Goal: Information Seeking & Learning: Learn about a topic

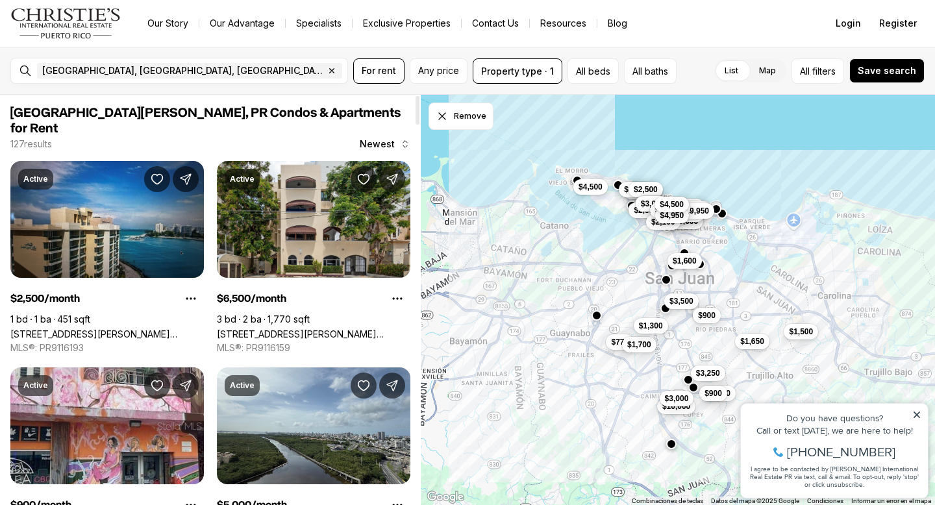
click at [375, 139] on span "Newest" at bounding box center [377, 144] width 35 height 10
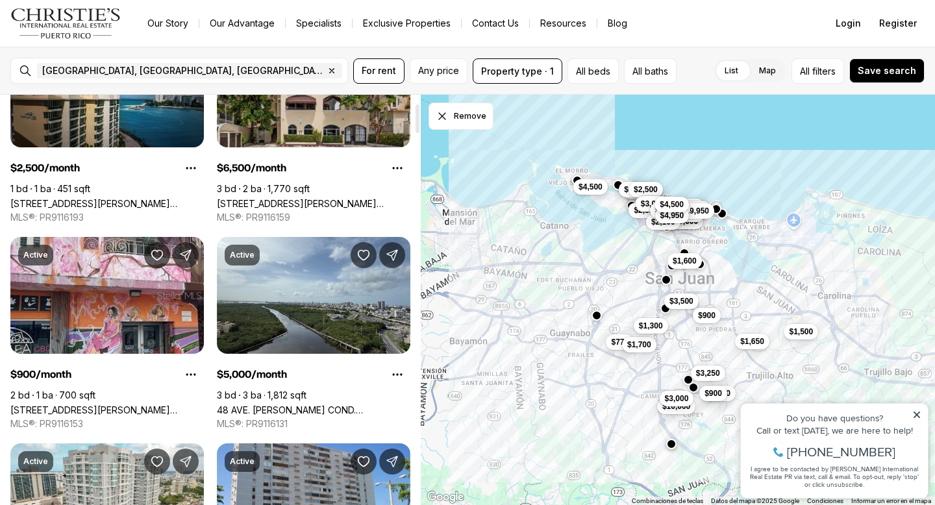
scroll to position [138, 0]
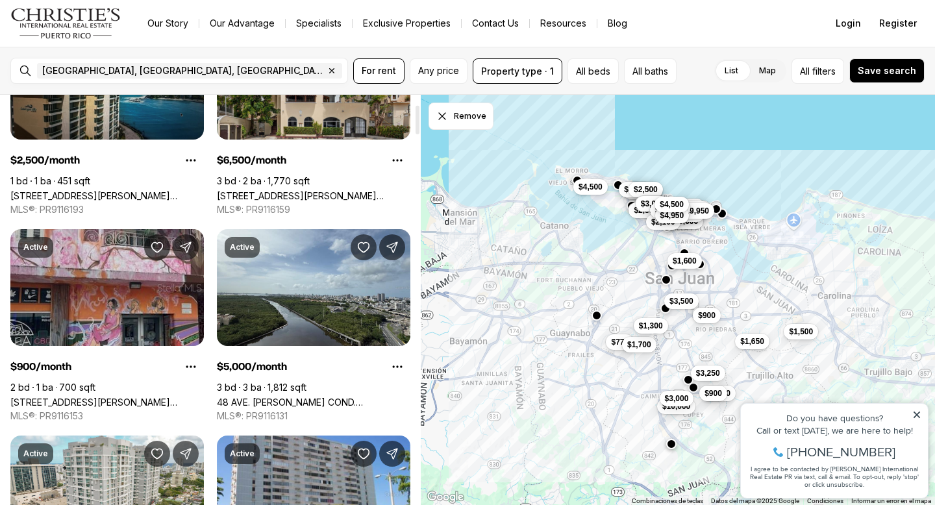
click at [151, 397] on link "1016 PONCE DE LEON - PISOS DON MANUEL #3, SAN JUAN PR, 00925" at bounding box center [107, 402] width 194 height 11
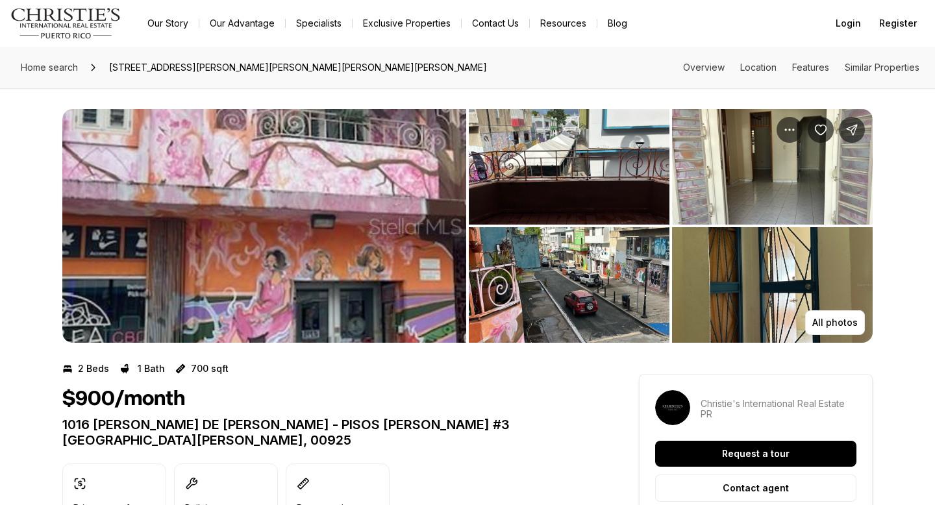
click at [394, 215] on img "View image gallery" at bounding box center [264, 226] width 404 height 234
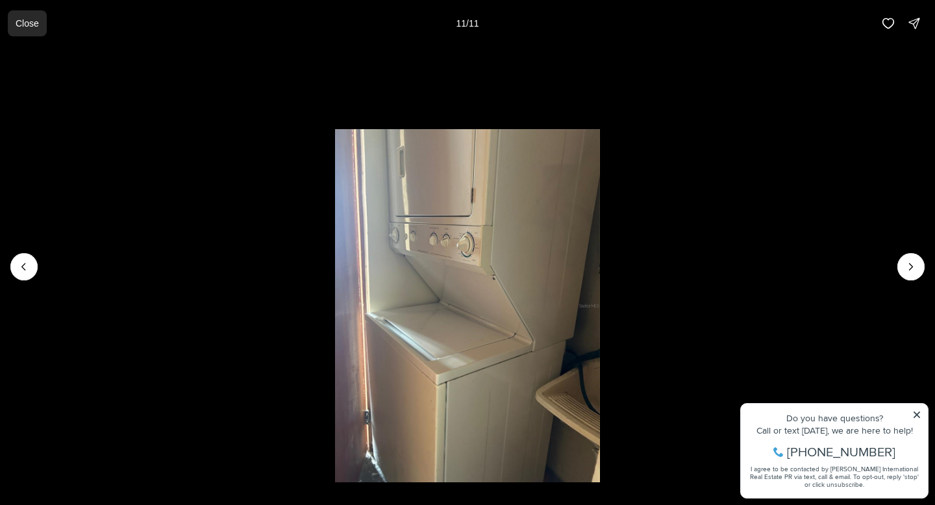
click at [40, 23] on button "Close" at bounding box center [27, 23] width 39 height 26
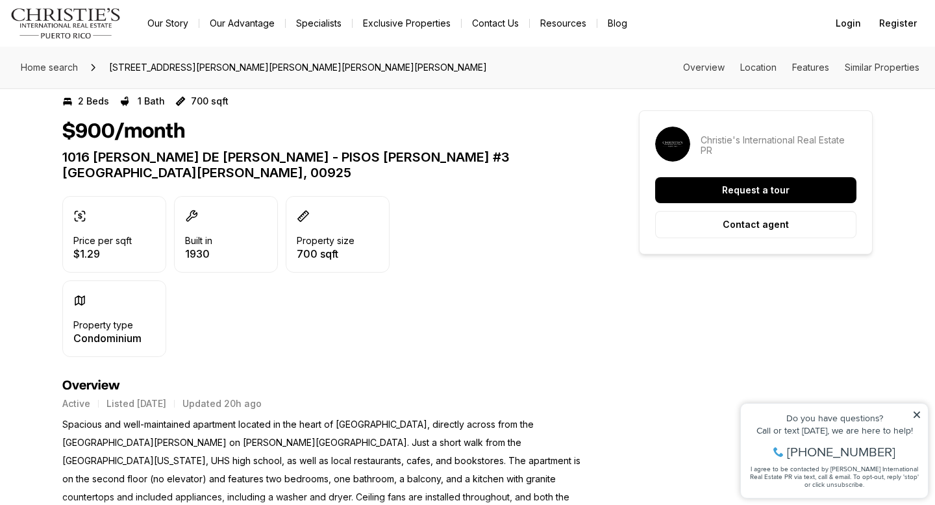
scroll to position [308, 0]
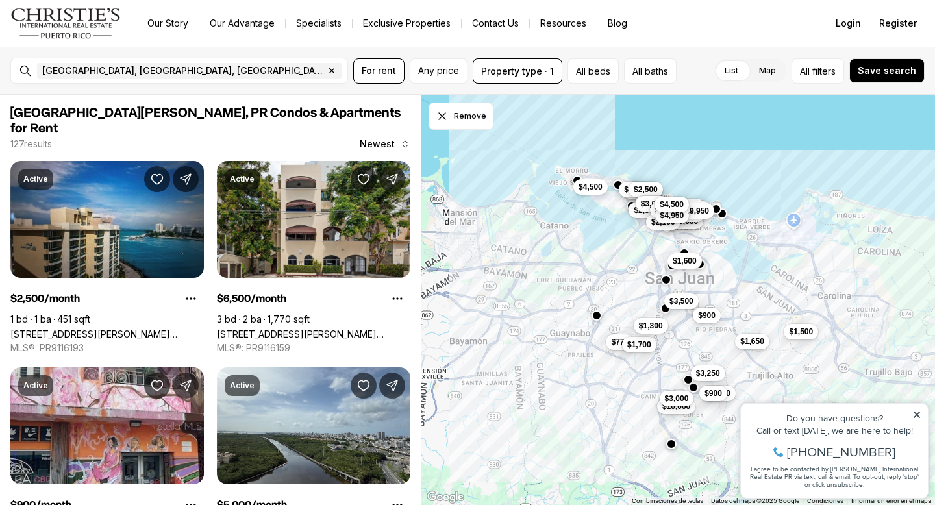
click at [920, 412] on icon at bounding box center [916, 414] width 9 height 9
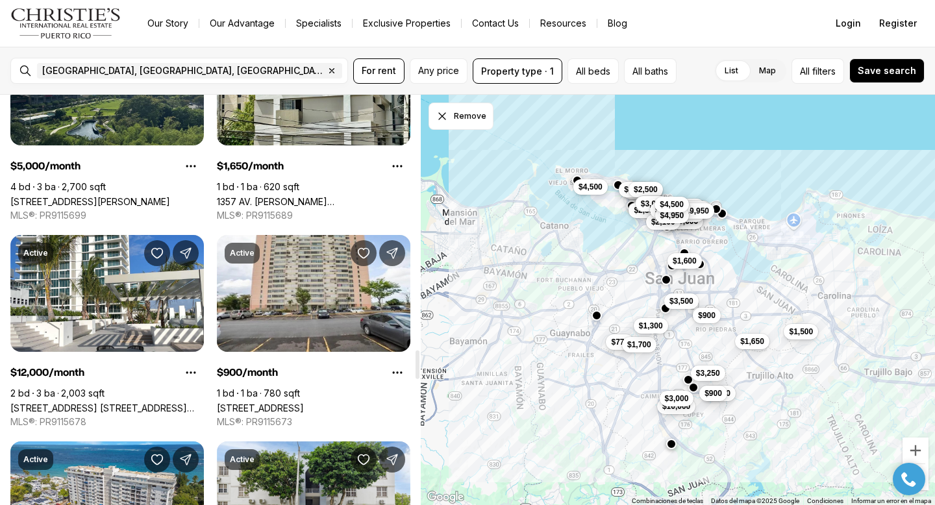
scroll to position [3644, 0]
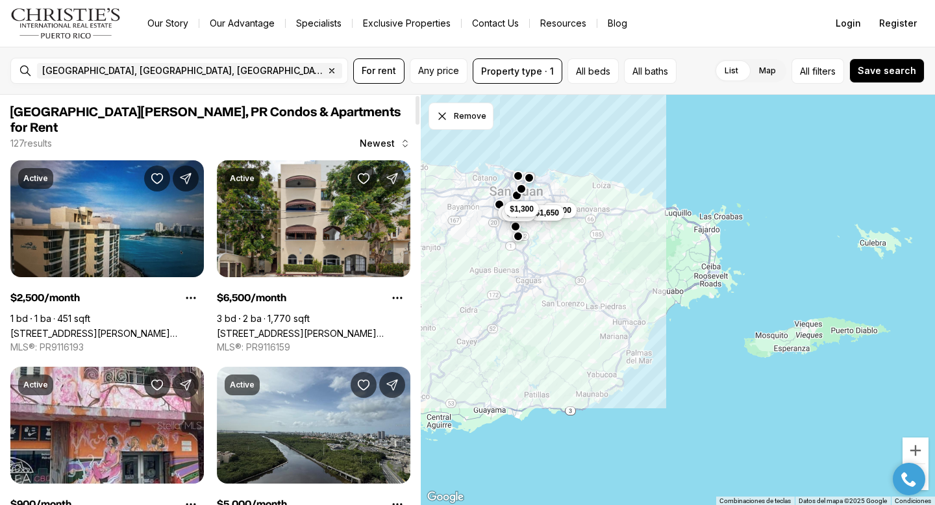
scroll to position [0, 0]
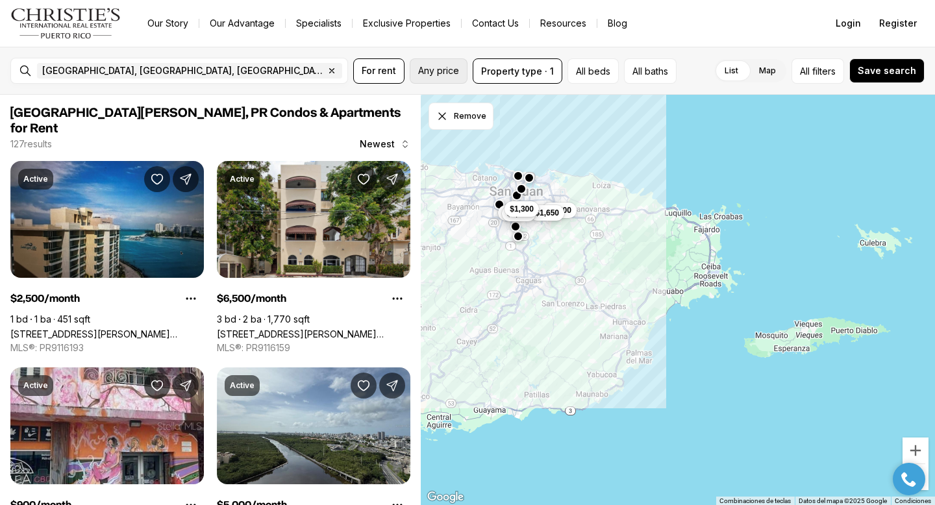
click at [429, 68] on span "Any price" at bounding box center [438, 71] width 41 height 10
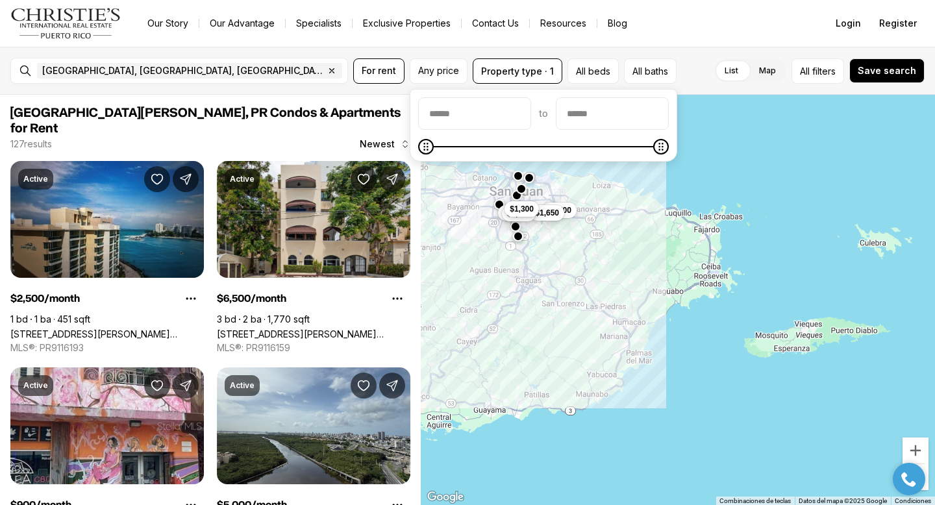
click at [699, 52] on div "San Juan, PR, US Remove San Juan, PR, US For rent Any price Property type · 1 A…" at bounding box center [467, 71] width 935 height 48
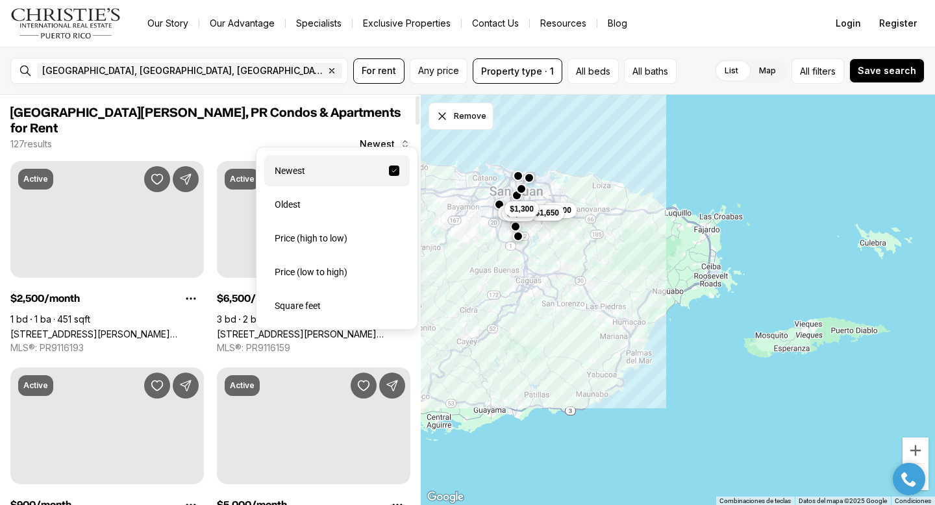
click at [377, 139] on span "Newest" at bounding box center [377, 144] width 35 height 10
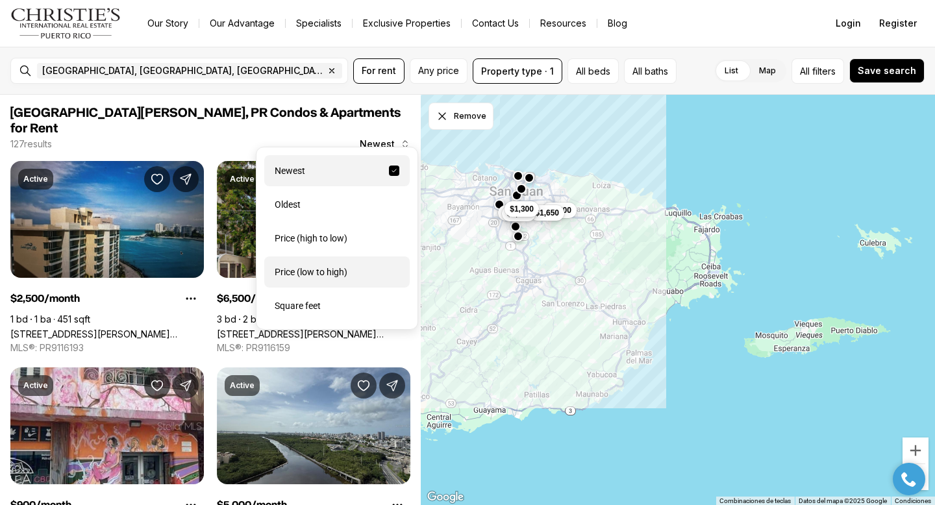
click at [321, 267] on div "Price (low to high)" at bounding box center [336, 271] width 145 height 31
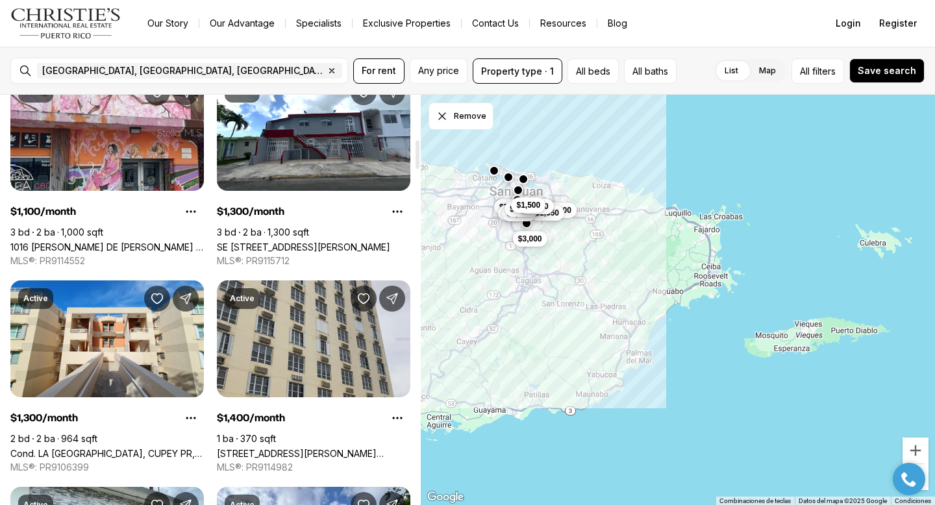
scroll to position [910, 0]
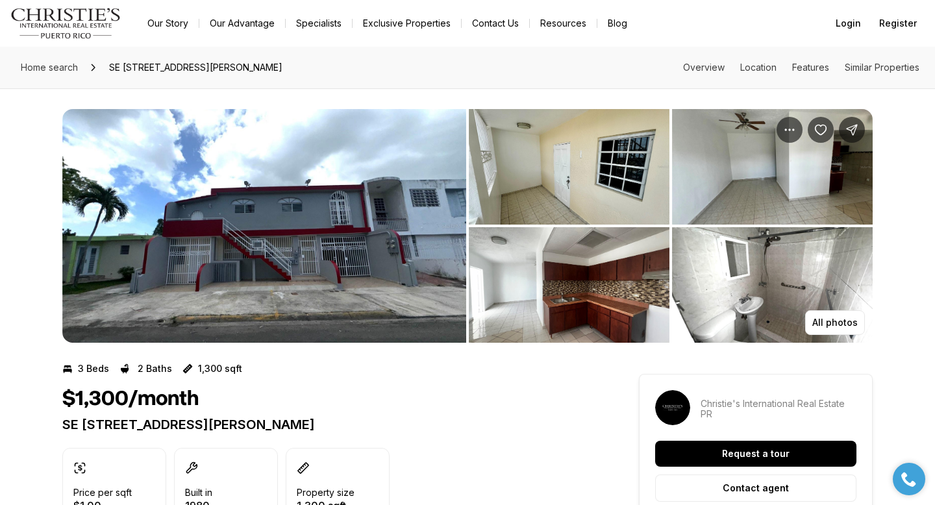
click at [305, 197] on img "View image gallery" at bounding box center [264, 226] width 404 height 234
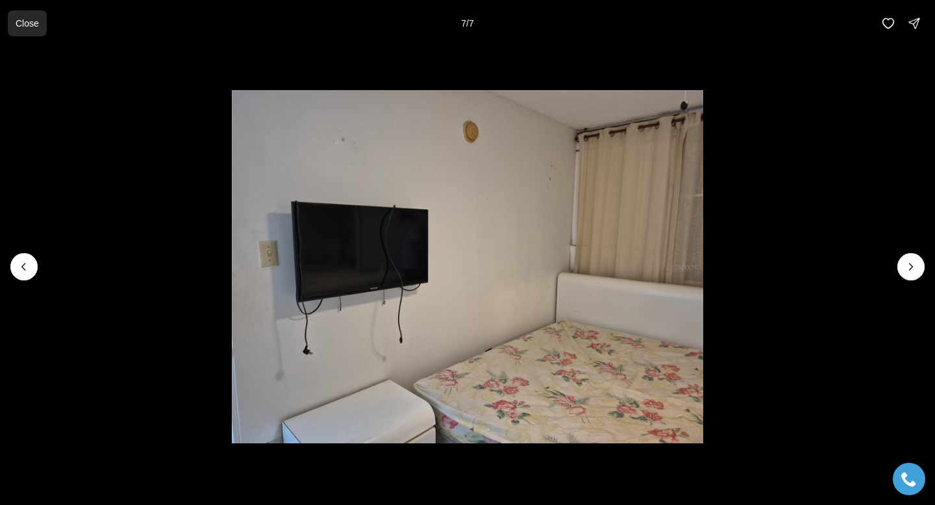
click at [28, 29] on button "Close" at bounding box center [27, 23] width 39 height 26
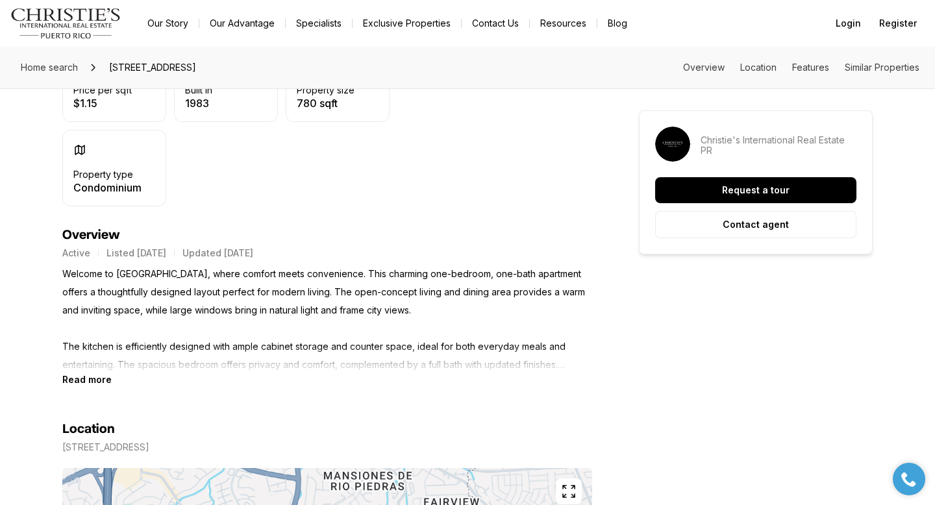
scroll to position [406, 0]
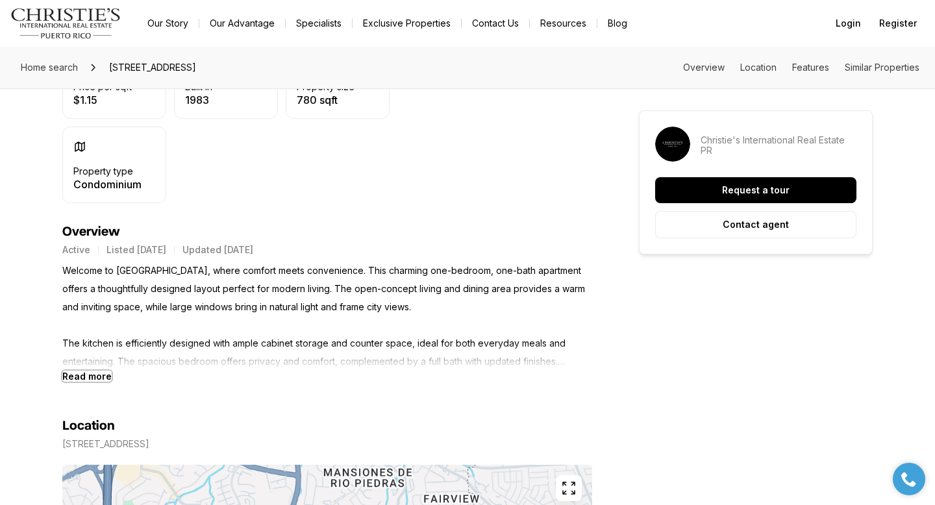
click at [103, 379] on b "Read more" at bounding box center [86, 376] width 49 height 11
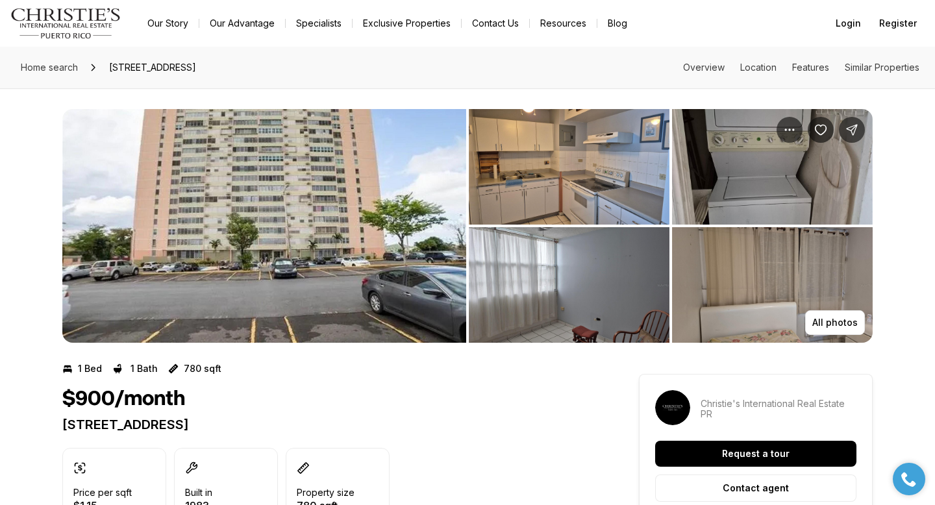
scroll to position [5, 0]
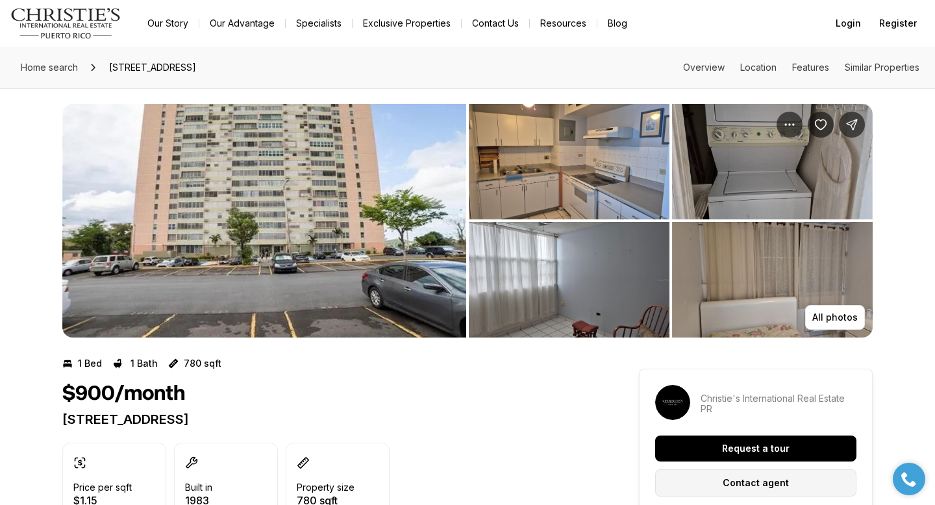
click at [742, 489] on button "Contact agent" at bounding box center [755, 482] width 201 height 27
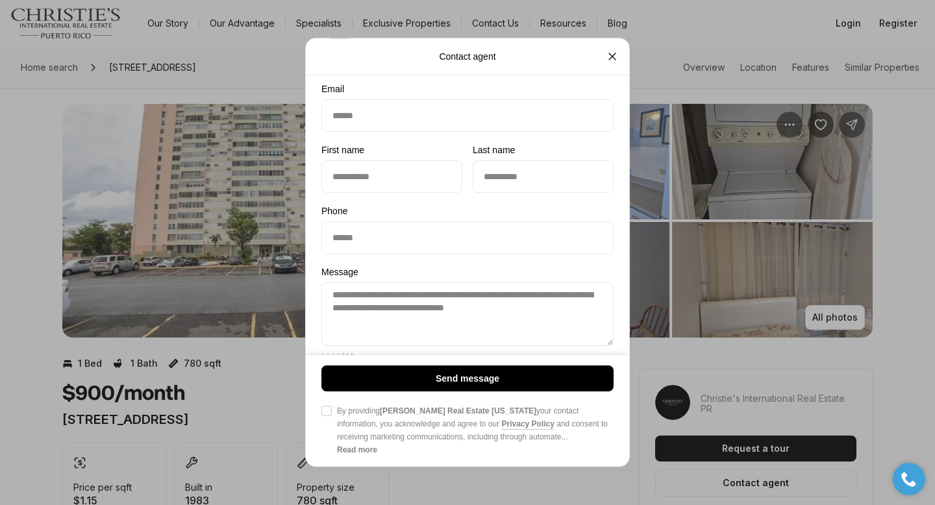
scroll to position [84, 0]
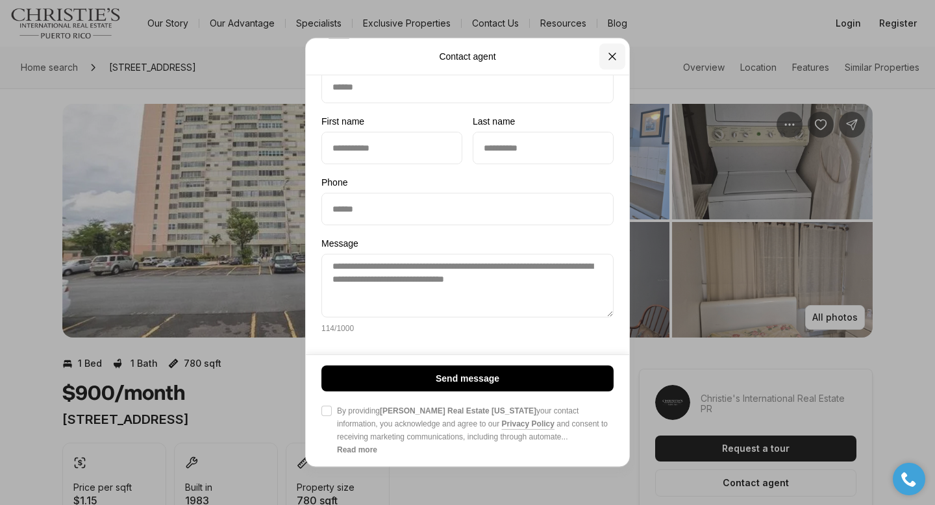
click at [614, 56] on icon "Close" at bounding box center [612, 56] width 13 height 13
